Goal: Task Accomplishment & Management: Complete application form

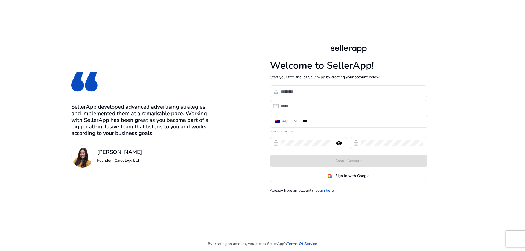
click at [344, 173] on span "Sign In with Google" at bounding box center [352, 176] width 34 height 6
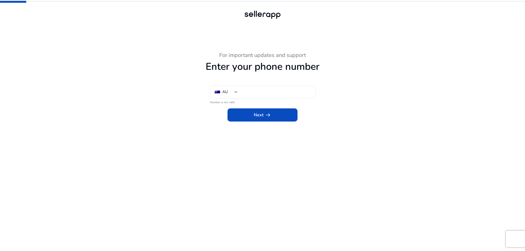
type input "***"
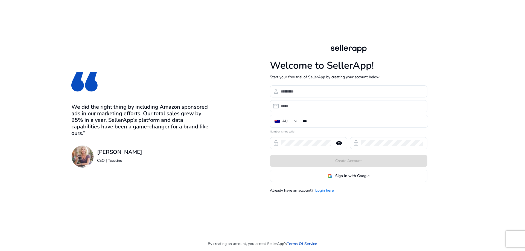
click at [324, 190] on link "Login here" at bounding box center [324, 190] width 19 height 6
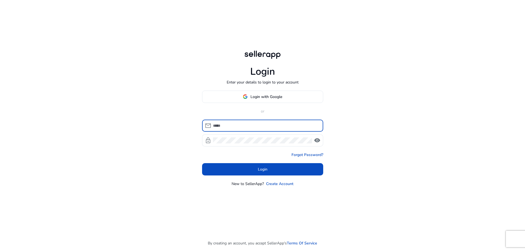
click at [272, 98] on span "Login with Google" at bounding box center [266, 97] width 32 height 6
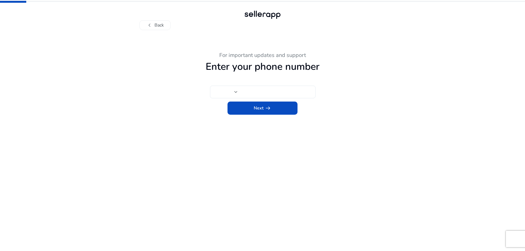
type input "***"
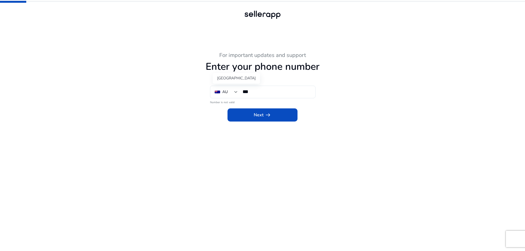
click at [240, 93] on div "***" at bounding box center [277, 92] width 76 height 12
click at [236, 93] on div at bounding box center [235, 92] width 3 height 2
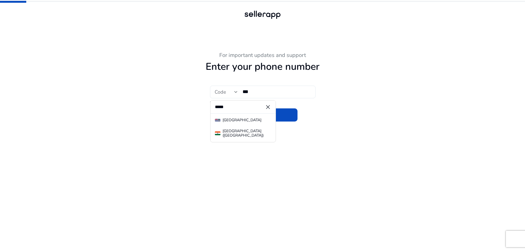
type input "*****"
click at [230, 127] on mat-option "India (भारत)" at bounding box center [242, 132] width 65 height 13
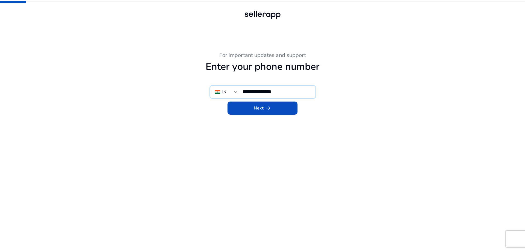
type input "**********"
click at [262, 112] on span at bounding box center [262, 107] width 70 height 13
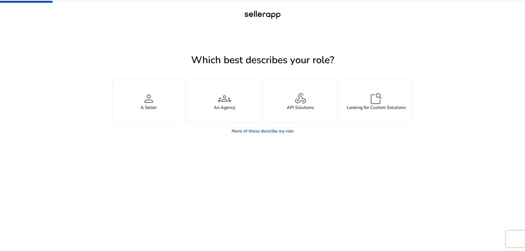
click at [175, 105] on div "person A Seller" at bounding box center [148, 100] width 73 height 43
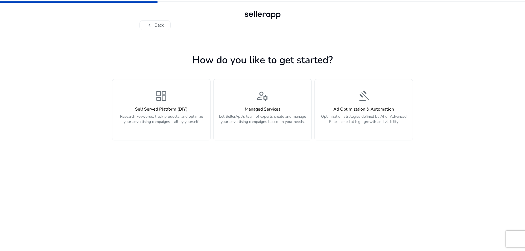
click at [188, 115] on p "Research keywords, track products, and optimize your advertising campaigns – al…" at bounding box center [161, 122] width 91 height 16
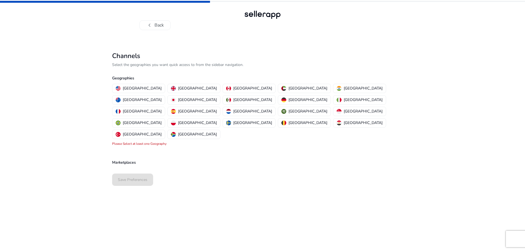
click at [336, 87] on img "button" at bounding box center [338, 88] width 5 height 5
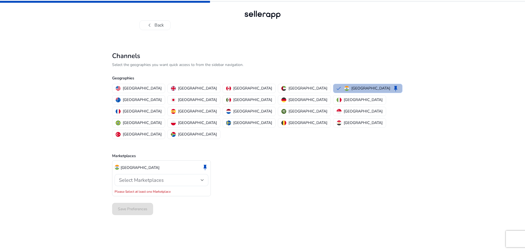
click at [161, 176] on span "Select Marketplaces" at bounding box center [141, 179] width 45 height 7
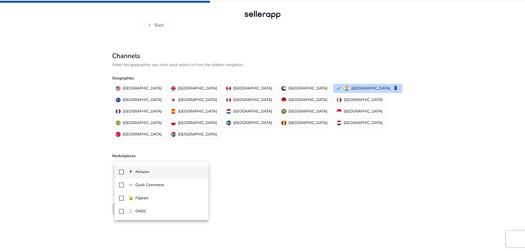
click at [151, 170] on span "Amazon" at bounding box center [166, 172] width 76 height 6
click at [154, 185] on p "Quick Commerce" at bounding box center [149, 185] width 29 height 6
click at [254, 193] on div at bounding box center [262, 125] width 525 height 251
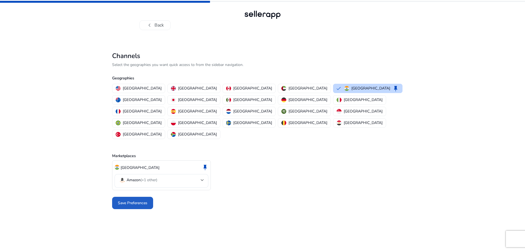
click at [145, 200] on span "Save Preferences" at bounding box center [133, 203] width 30 height 6
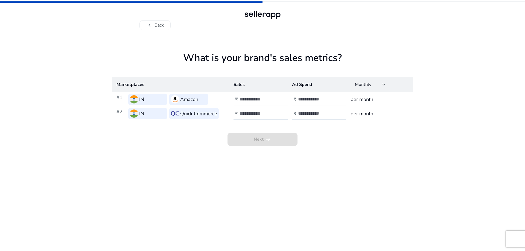
click at [257, 101] on input "number" at bounding box center [257, 99] width 37 height 6
click at [274, 101] on input "**" at bounding box center [257, 99] width 37 height 6
click at [273, 98] on input "*" at bounding box center [257, 99] width 37 height 6
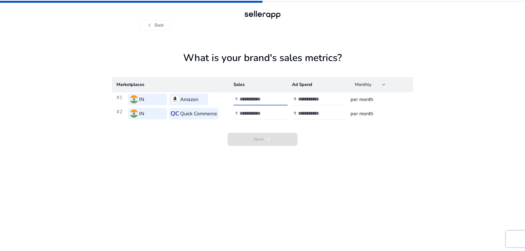
click at [273, 98] on input "*" at bounding box center [257, 99] width 37 height 6
type input "*"
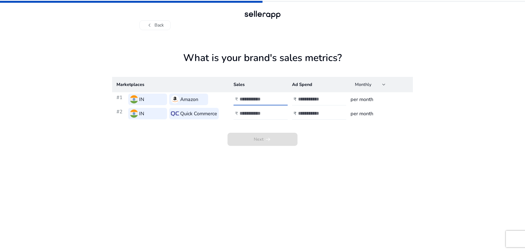
click at [273, 98] on input "*" at bounding box center [257, 99] width 37 height 6
click at [274, 113] on input "**" at bounding box center [257, 113] width 37 height 6
click at [275, 111] on input "*" at bounding box center [257, 113] width 37 height 6
click at [274, 111] on input "*" at bounding box center [257, 113] width 37 height 6
click at [273, 111] on input "*" at bounding box center [257, 113] width 37 height 6
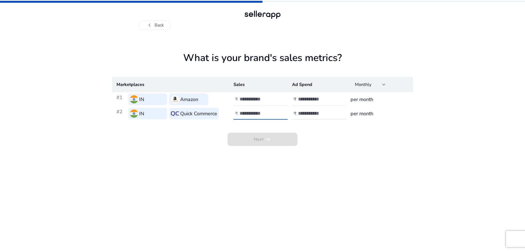
click at [273, 111] on input "*" at bounding box center [257, 113] width 37 height 6
type input "*"
click at [273, 111] on input "*" at bounding box center [257, 113] width 37 height 6
click at [338, 99] on div at bounding box center [322, 99] width 49 height 12
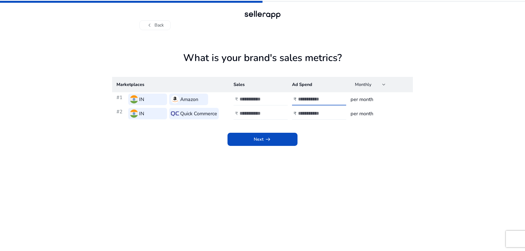
click at [331, 97] on input "*" at bounding box center [316, 99] width 37 height 6
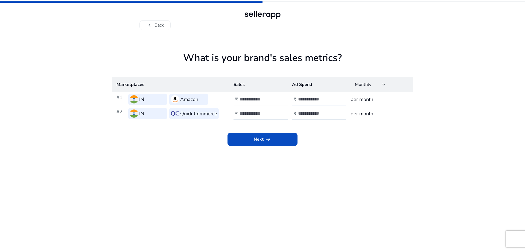
type input "*"
click at [331, 97] on input "*" at bounding box center [316, 99] width 37 height 6
click at [328, 114] on input "number" at bounding box center [316, 113] width 37 height 6
click at [332, 111] on input "*" at bounding box center [316, 113] width 37 height 6
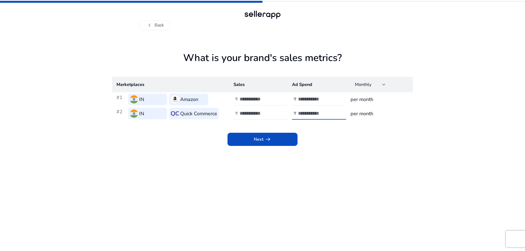
click at [332, 111] on input "*" at bounding box center [316, 113] width 37 height 6
type input "*"
click at [332, 111] on input "*" at bounding box center [316, 113] width 37 height 6
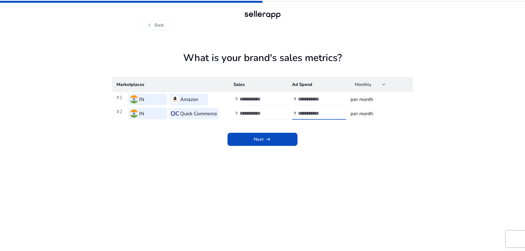
click at [269, 142] on span "arrow_right_alt" at bounding box center [267, 139] width 7 height 7
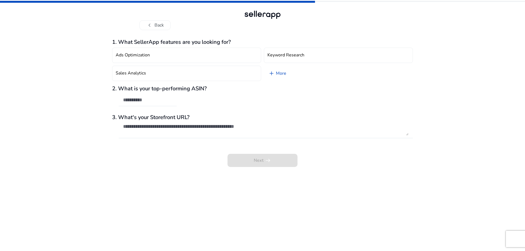
click at [172, 55] on button "Ads Optimization" at bounding box center [186, 55] width 149 height 15
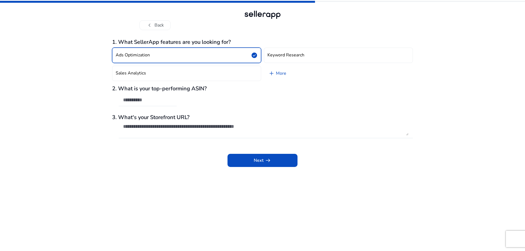
click at [281, 54] on h4 "Keyword Research" at bounding box center [285, 54] width 37 height 5
click at [254, 55] on span "check_circle" at bounding box center [254, 55] width 7 height 7
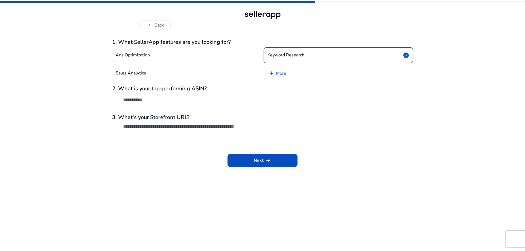
click at [181, 73] on button "Sales Analytics" at bounding box center [186, 73] width 149 height 15
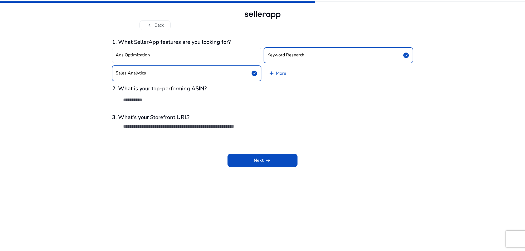
click at [405, 54] on span "check_circle" at bounding box center [405, 55] width 7 height 7
click at [169, 101] on input "text" at bounding box center [147, 100] width 49 height 6
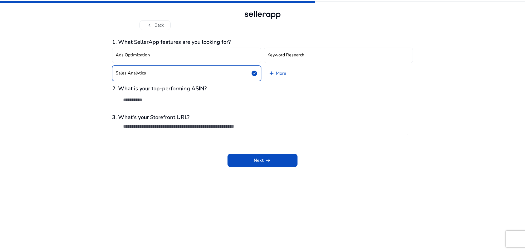
click at [187, 128] on textarea at bounding box center [265, 129] width 285 height 12
